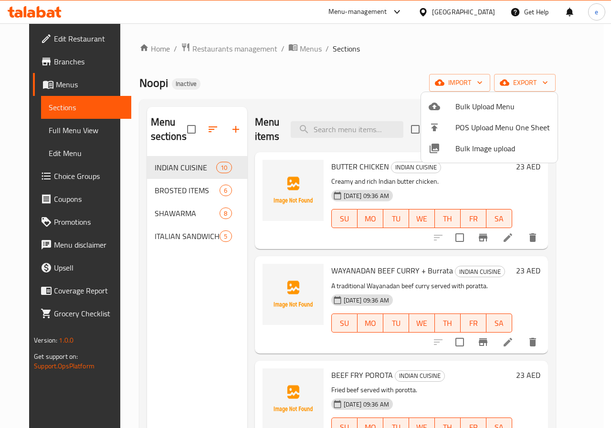
click at [51, 88] on div at bounding box center [305, 214] width 611 height 428
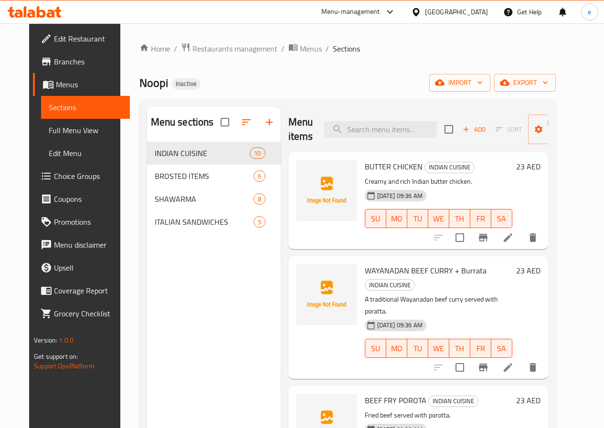
click at [53, 109] on span "Sections" at bounding box center [86, 107] width 74 height 11
click at [56, 87] on span "Menus" at bounding box center [89, 84] width 66 height 11
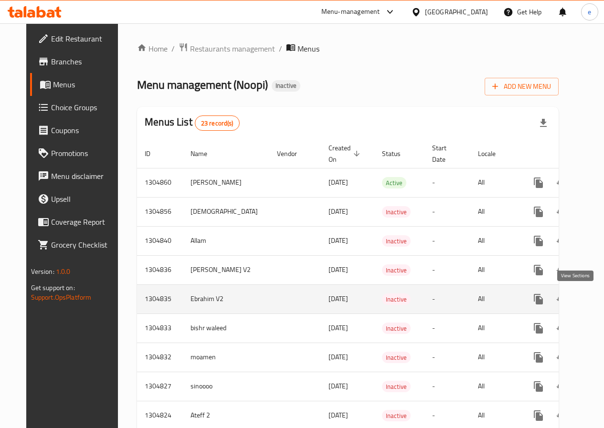
click at [601, 297] on icon "enhanced table" at bounding box center [606, 299] width 11 height 11
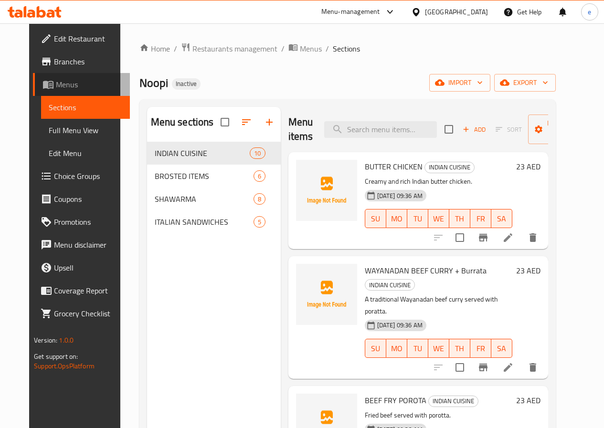
click at [40, 95] on link "Menus" at bounding box center [81, 84] width 97 height 23
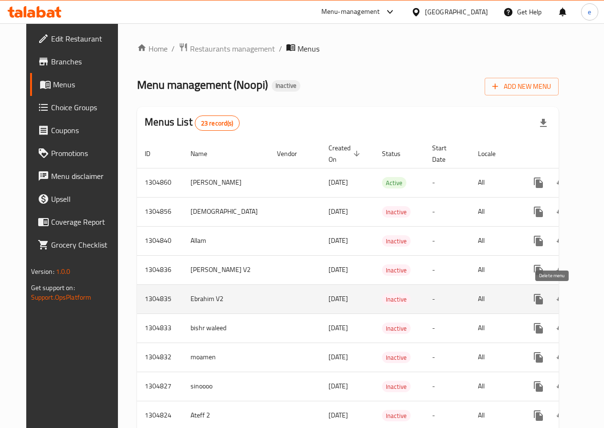
click at [573, 300] on button "enhanced table" at bounding box center [584, 299] width 23 height 23
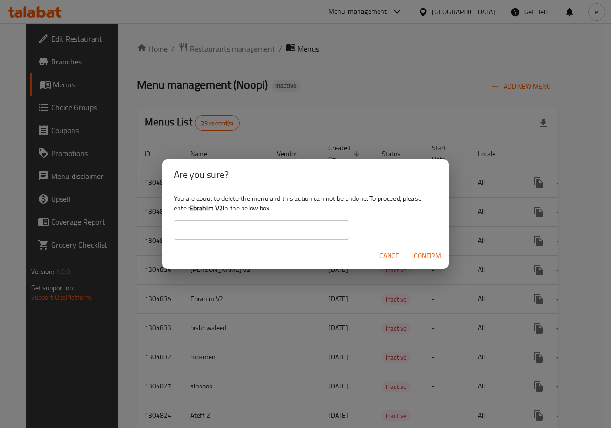
click at [290, 229] on input "text" at bounding box center [262, 230] width 176 height 19
type input "ث"
click at [183, 230] on input "ebrahim v2" at bounding box center [262, 230] width 176 height 19
click at [212, 228] on input "Ebrahim v2" at bounding box center [262, 230] width 176 height 19
type input "Ebrahim V2"
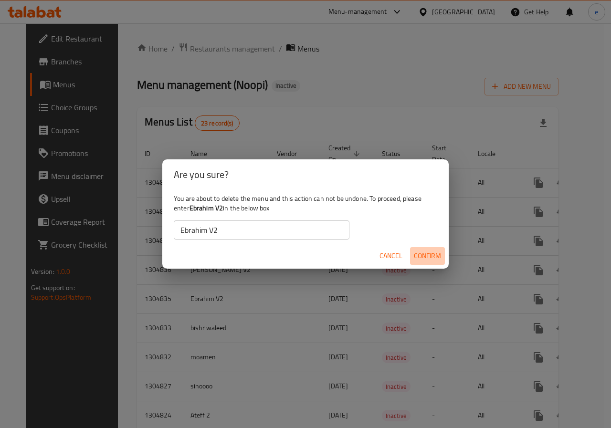
click at [434, 256] on span "Confirm" at bounding box center [427, 256] width 27 height 12
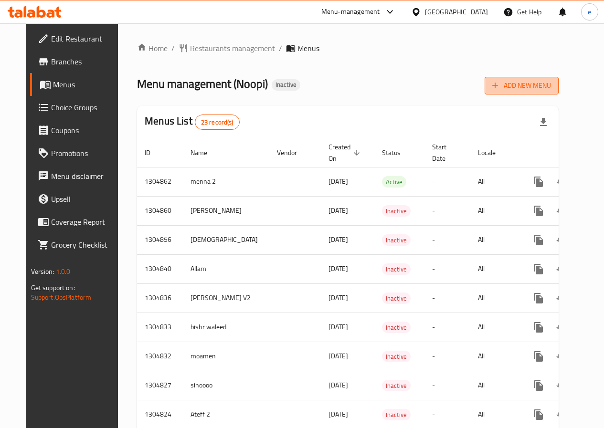
click at [551, 89] on span "Add New Menu" at bounding box center [521, 86] width 59 height 12
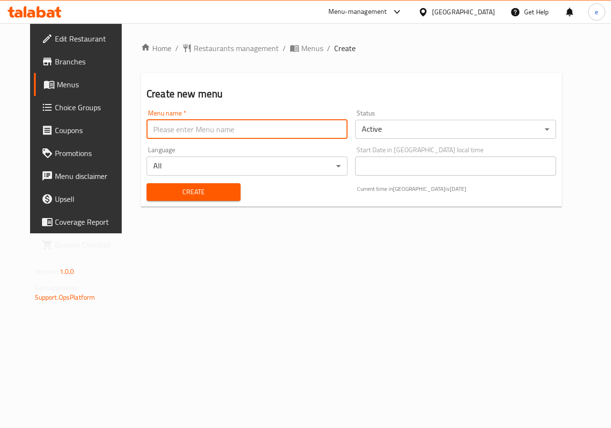
click at [267, 135] on input "text" at bounding box center [247, 129] width 201 height 19
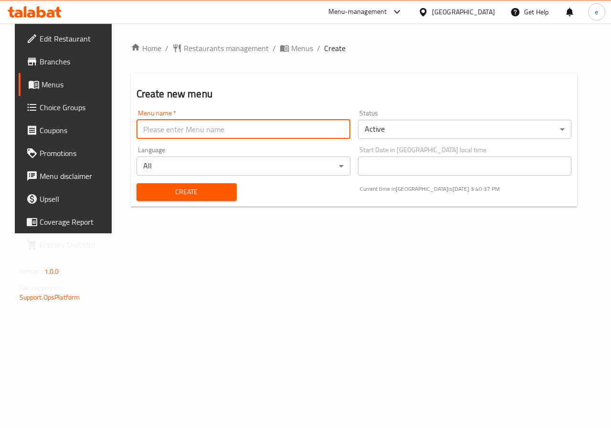
type input "Ebrahim V2"
click at [182, 192] on span "Create" at bounding box center [186, 192] width 85 height 12
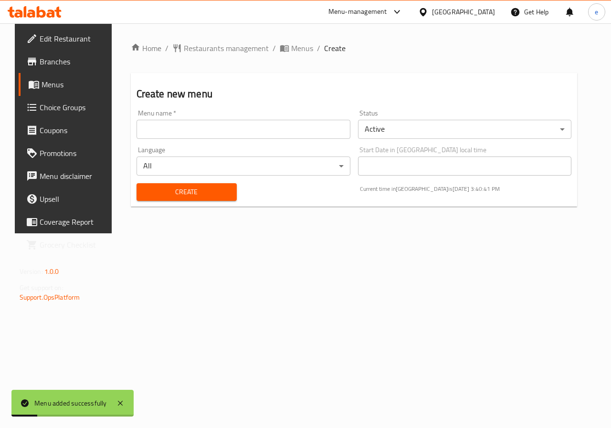
click at [80, 393] on div "Menu added successfully" at bounding box center [72, 403] width 122 height 27
click at [81, 403] on div "Menu added successfully" at bounding box center [70, 403] width 73 height 11
click at [42, 80] on span "Menus" at bounding box center [76, 84] width 68 height 11
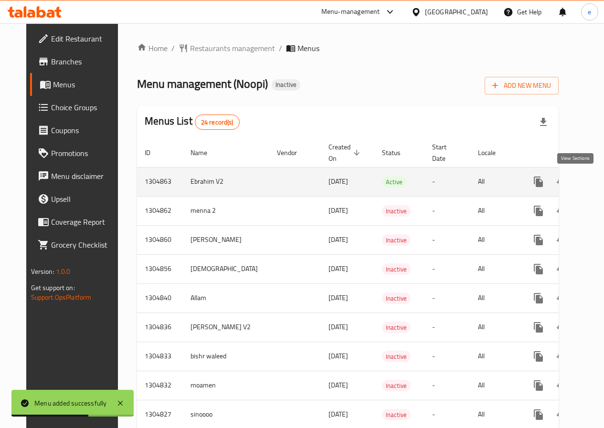
click at [601, 181] on icon "enhanced table" at bounding box center [606, 181] width 11 height 11
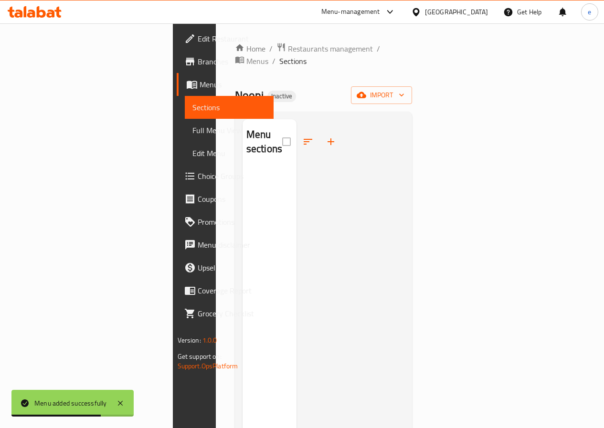
click at [431, 84] on div "Home / Restaurants management / Menus / Sections Noopi Inactive import Menu sec…" at bounding box center [324, 298] width 216 height 551
click at [406, 90] on icon "button" at bounding box center [402, 95] width 10 height 10
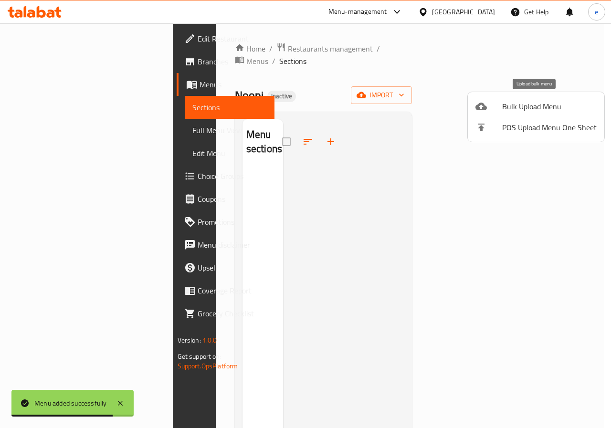
click at [534, 114] on li "Bulk Upload Menu" at bounding box center [536, 106] width 137 height 21
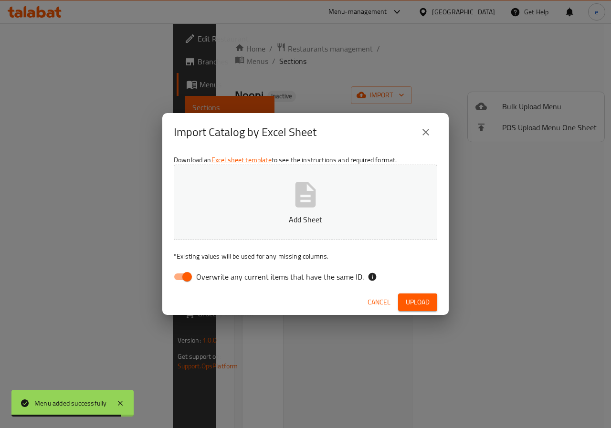
click at [365, 209] on button "Add Sheet" at bounding box center [305, 202] width 263 height 75
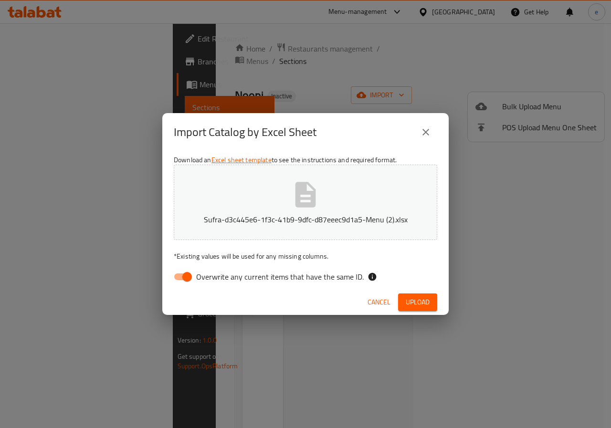
click at [180, 282] on input "Overwrite any current items that have the same ID." at bounding box center [187, 277] width 54 height 18
checkbox input "false"
click at [416, 300] on span "Upload" at bounding box center [418, 302] width 24 height 12
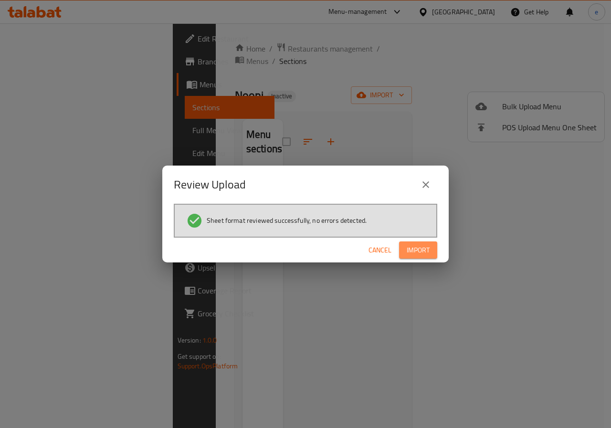
click at [424, 256] on span "Import" at bounding box center [418, 250] width 23 height 12
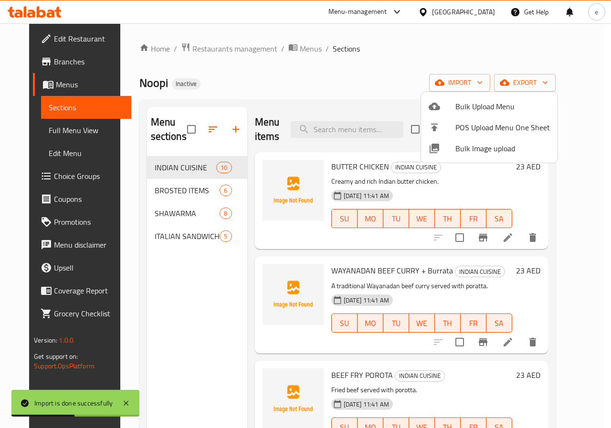
click at [364, 84] on div at bounding box center [305, 214] width 611 height 428
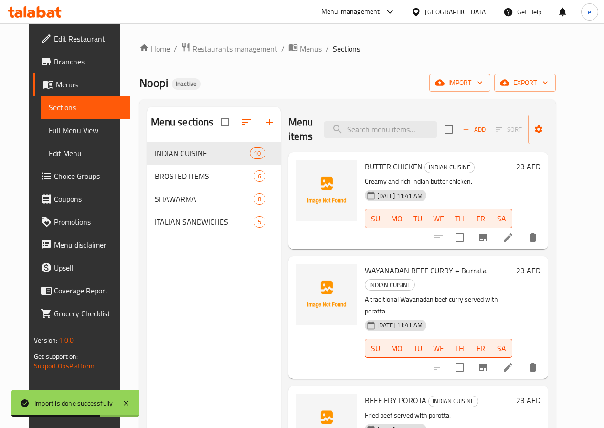
click at [33, 48] on link "Edit Restaurant" at bounding box center [81, 38] width 97 height 23
